Goal: Information Seeking & Learning: Learn about a topic

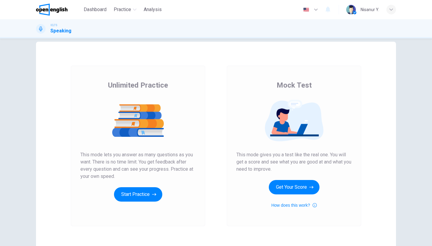
scroll to position [10, 0]
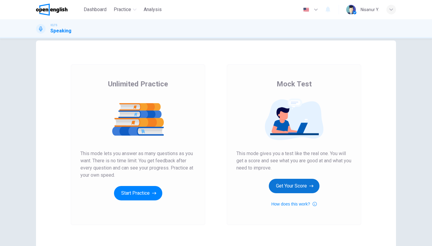
click at [294, 184] on button "Get Your Score" at bounding box center [294, 186] width 51 height 14
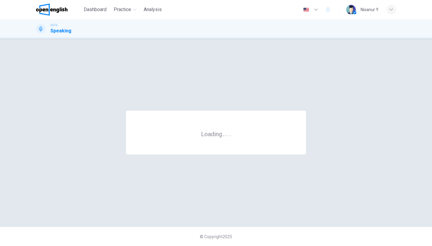
scroll to position [0, 0]
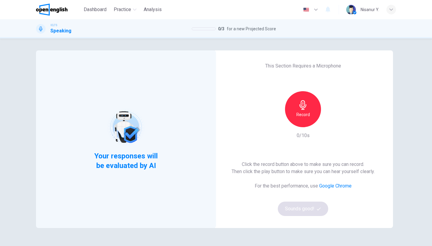
click at [298, 102] on icon "button" at bounding box center [303, 105] width 10 height 10
click at [301, 111] on h6 "Stop" at bounding box center [302, 114] width 9 height 7
click at [297, 207] on button "Sounds good!" at bounding box center [303, 208] width 50 height 14
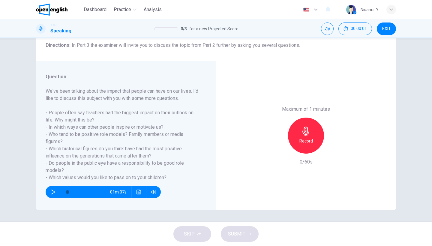
scroll to position [49, 0]
click at [309, 118] on div "Record" at bounding box center [306, 136] width 36 height 36
click at [309, 118] on div "Stop" at bounding box center [306, 136] width 36 height 36
click at [280, 146] on icon "button" at bounding box center [278, 148] width 5 height 5
click at [308, 137] on h6 "Record" at bounding box center [305, 140] width 13 height 7
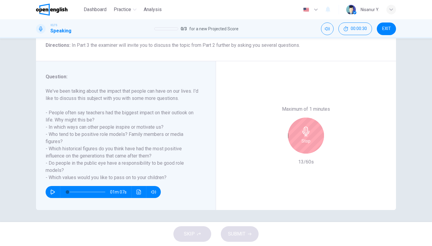
click at [308, 137] on h6 "Stop" at bounding box center [305, 140] width 9 height 7
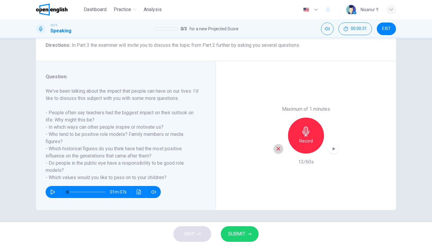
click at [276, 146] on icon "button" at bounding box center [278, 148] width 5 height 5
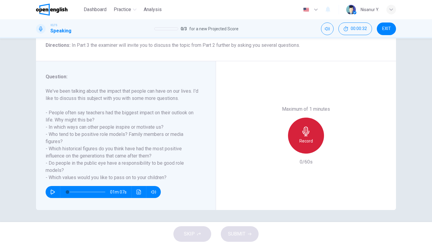
click at [299, 137] on h6 "Record" at bounding box center [305, 140] width 13 height 7
click at [299, 118] on div "Stop" at bounding box center [306, 136] width 36 height 36
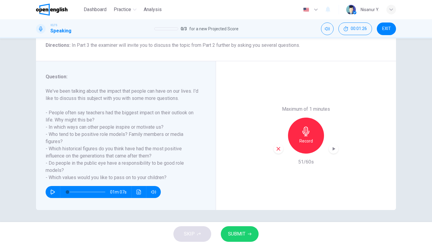
click at [246, 232] on button "SUBMIT" at bounding box center [240, 234] width 38 height 16
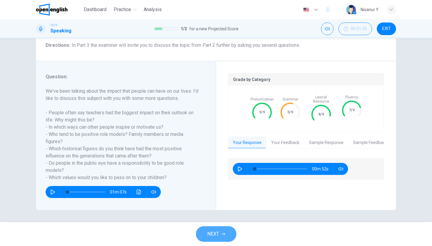
click at [228, 230] on button "NEXT" at bounding box center [216, 234] width 40 height 16
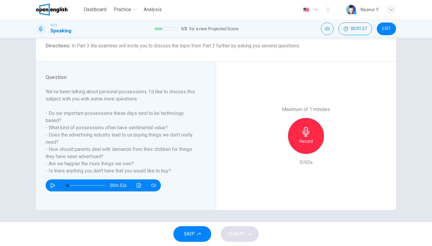
scroll to position [49, 0]
click at [300, 118] on div "Record" at bounding box center [306, 136] width 36 height 36
click at [300, 118] on div "Stop" at bounding box center [306, 136] width 36 height 36
click at [241, 237] on span "SUBMIT" at bounding box center [236, 234] width 17 height 8
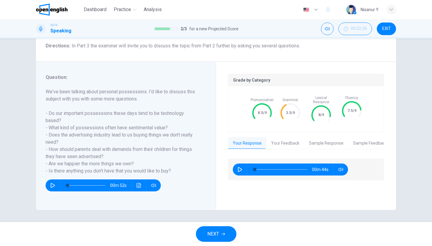
click at [213, 229] on button "NEXT" at bounding box center [216, 234] width 40 height 16
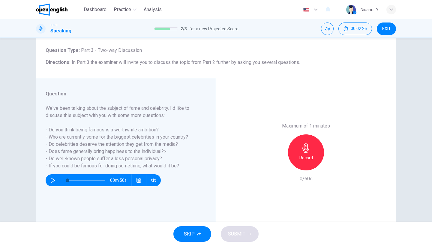
scroll to position [37, 0]
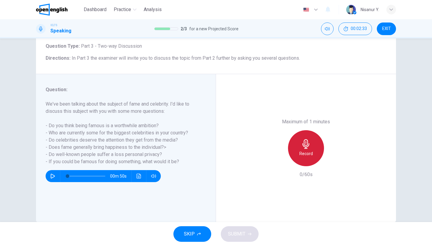
click at [304, 150] on h6 "Record" at bounding box center [305, 153] width 13 height 7
click at [304, 150] on h6 "Stop" at bounding box center [305, 153] width 9 height 7
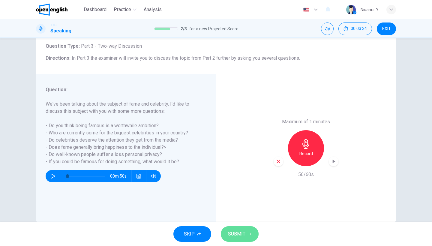
click at [240, 233] on span "SUBMIT" at bounding box center [236, 234] width 17 height 8
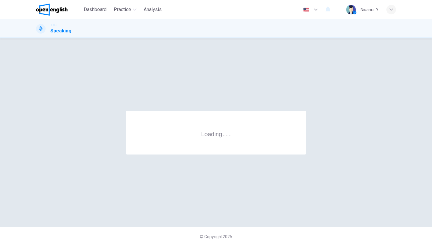
scroll to position [0, 0]
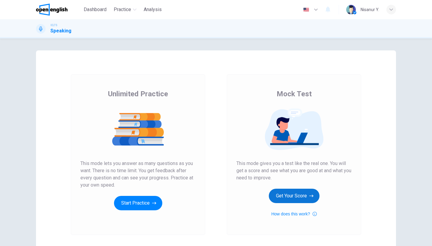
click at [285, 198] on button "Get Your Score" at bounding box center [294, 196] width 51 height 14
